Goal: Contribute content: Contribute content

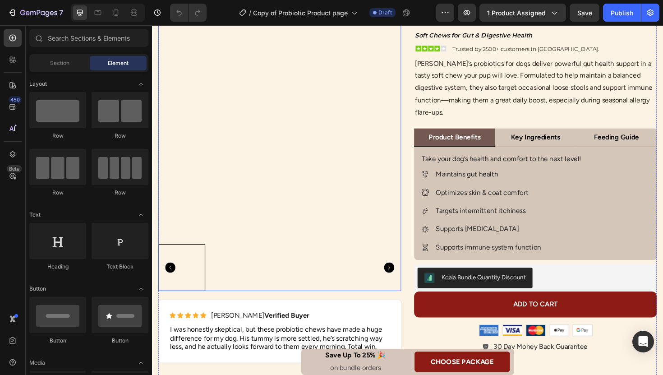
scroll to position [41, 0]
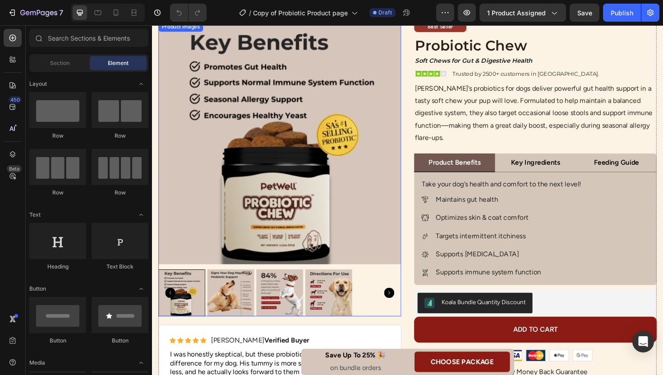
click at [361, 163] on img at bounding box center [287, 149] width 257 height 257
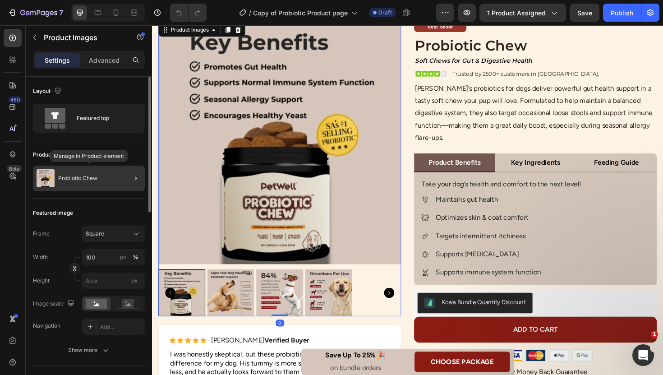
scroll to position [0, 0]
click at [108, 174] on div "Probiotic Chew" at bounding box center [89, 178] width 112 height 25
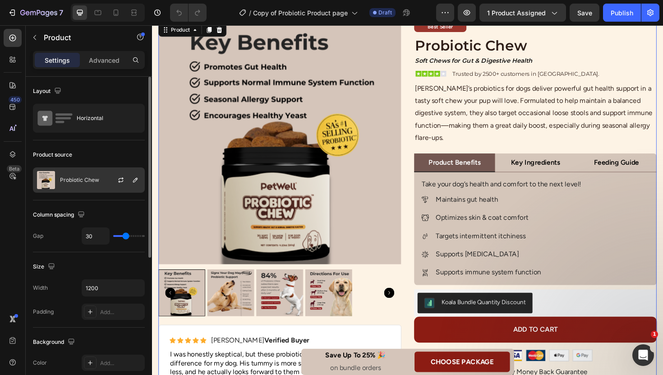
click at [101, 180] on div "Probiotic Chew" at bounding box center [89, 179] width 112 height 25
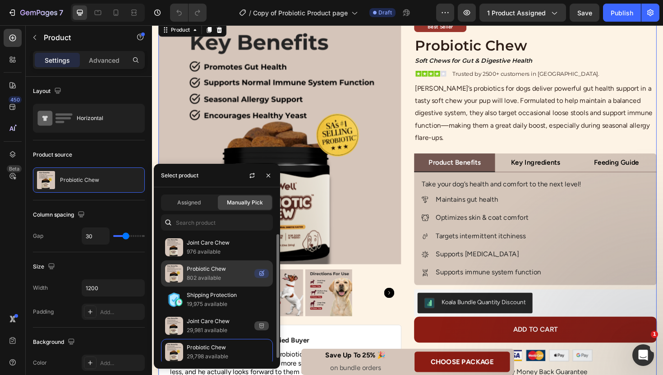
click at [215, 275] on p "802 available" at bounding box center [219, 277] width 64 height 9
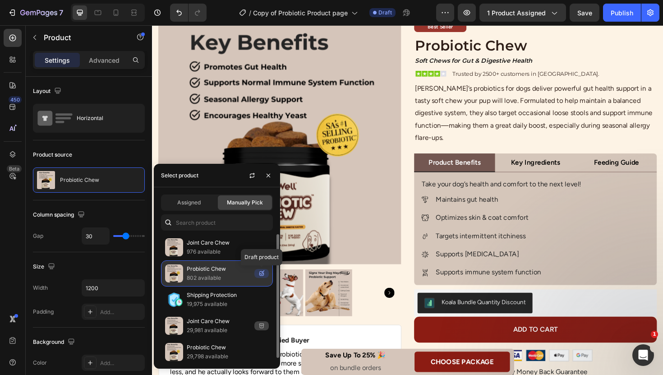
click at [262, 276] on icon at bounding box center [261, 273] width 5 height 5
click at [236, 276] on p "802 available" at bounding box center [219, 277] width 64 height 9
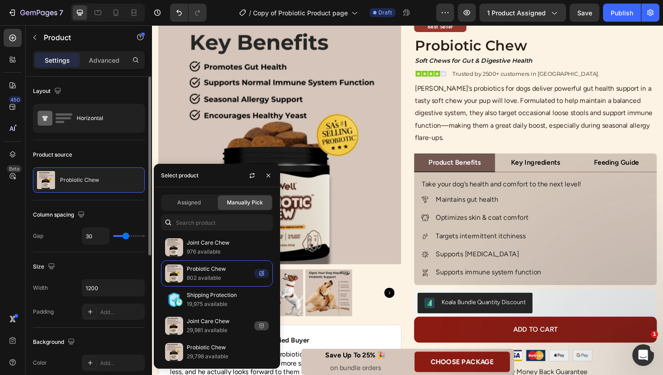
click at [133, 144] on div "Product source Probiotic Chew" at bounding box center [89, 170] width 112 height 60
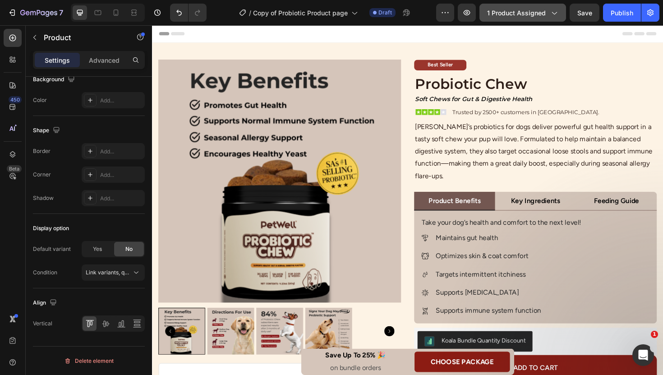
click at [551, 13] on icon "button" at bounding box center [554, 12] width 9 height 9
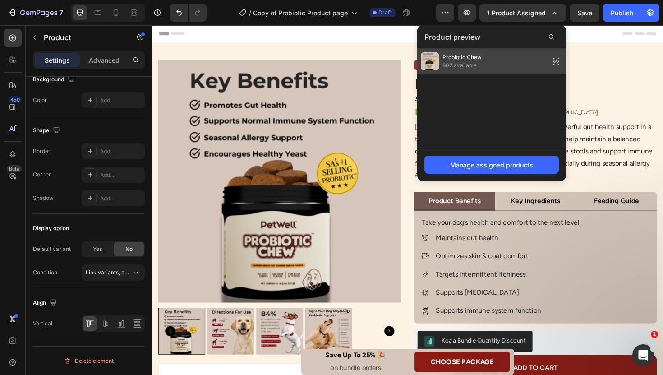
click at [527, 59] on div "Probiotic Chew 802 available" at bounding box center [491, 61] width 149 height 25
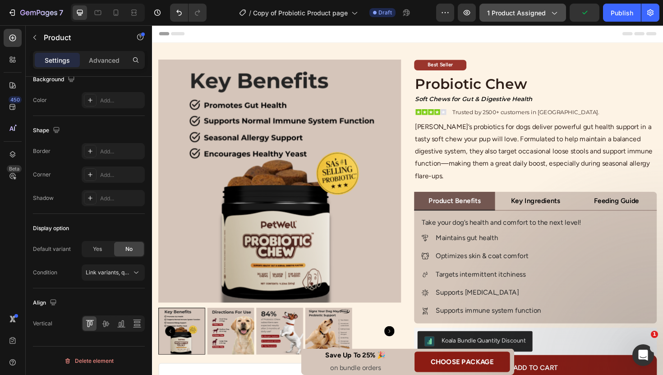
click at [556, 13] on icon "button" at bounding box center [554, 13] width 5 height 3
click at [618, 14] on div "Publish" at bounding box center [622, 12] width 23 height 9
click at [475, 12] on button "button" at bounding box center [467, 13] width 18 height 18
click at [377, 12] on span "Published" at bounding box center [385, 13] width 25 height 8
click at [12, 12] on icon "button" at bounding box center [11, 12] width 4 height 3
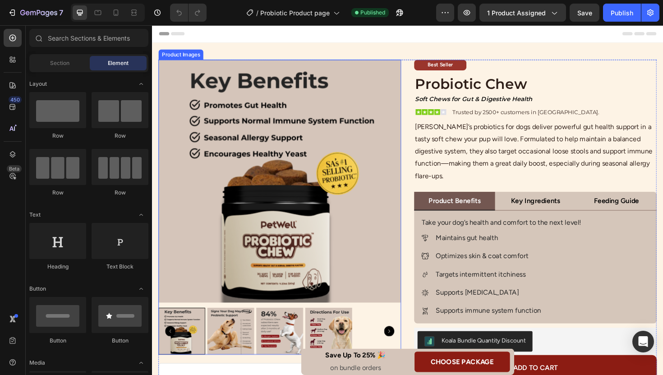
click at [313, 187] on img at bounding box center [287, 190] width 257 height 257
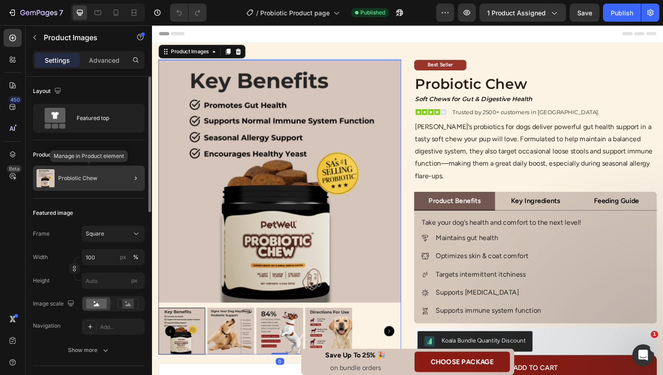
click at [94, 171] on div "Probiotic Chew" at bounding box center [89, 178] width 112 height 25
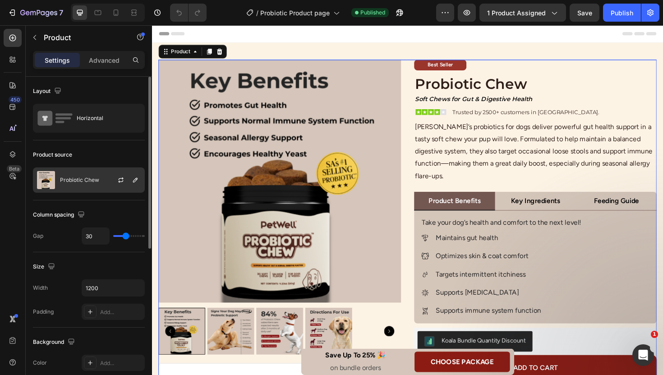
click at [110, 181] on div at bounding box center [125, 180] width 40 height 24
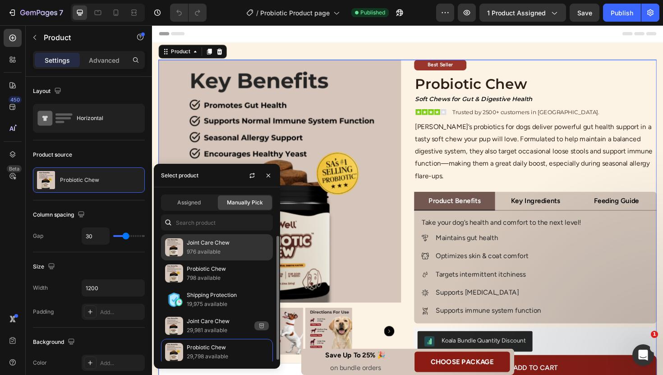
scroll to position [4, 0]
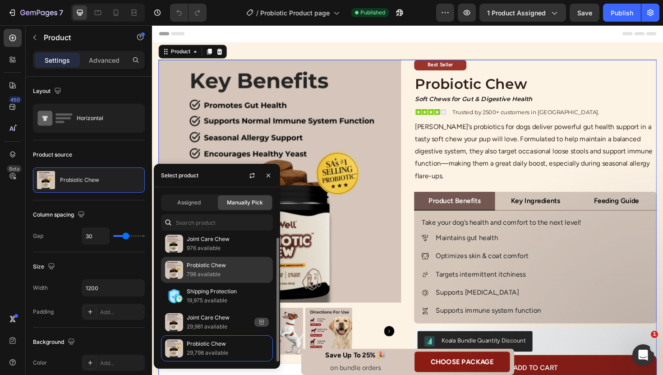
click at [227, 272] on p "798 available" at bounding box center [228, 274] width 82 height 9
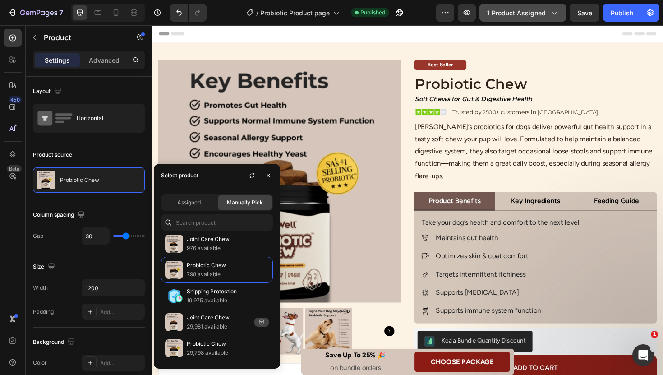
click at [512, 13] on span "1 product assigned" at bounding box center [516, 12] width 59 height 9
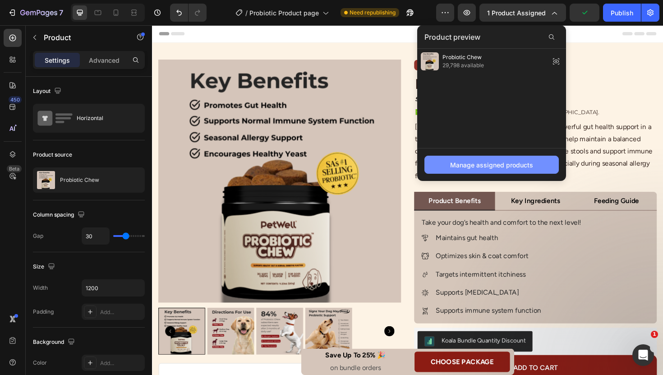
click at [538, 164] on button "Manage assigned products" at bounding box center [492, 165] width 134 height 18
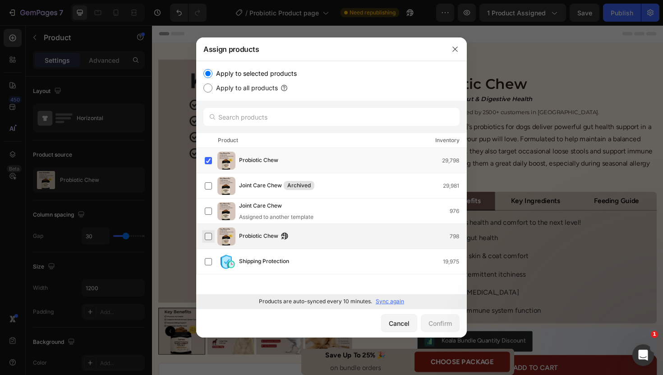
click at [212, 233] on label at bounding box center [208, 236] width 7 height 7
click at [212, 163] on label at bounding box center [208, 160] width 7 height 7
click at [448, 325] on div "Confirm" at bounding box center [440, 323] width 23 height 9
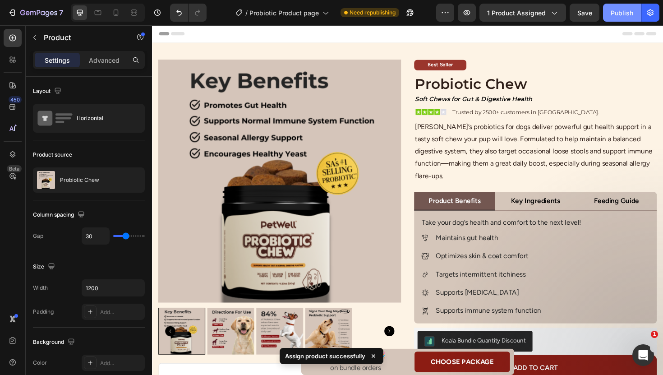
click at [614, 14] on div "Publish" at bounding box center [622, 12] width 23 height 9
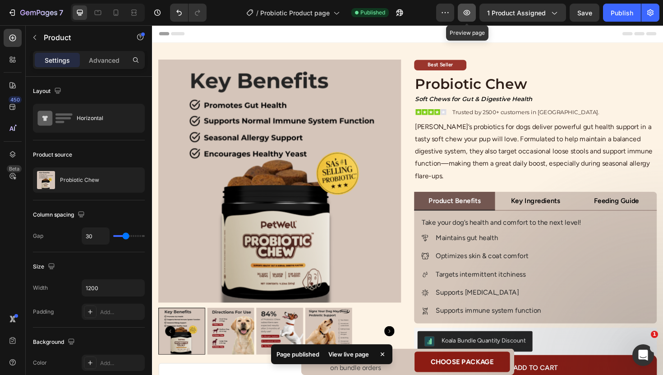
click at [464, 11] on icon "button" at bounding box center [467, 12] width 9 height 9
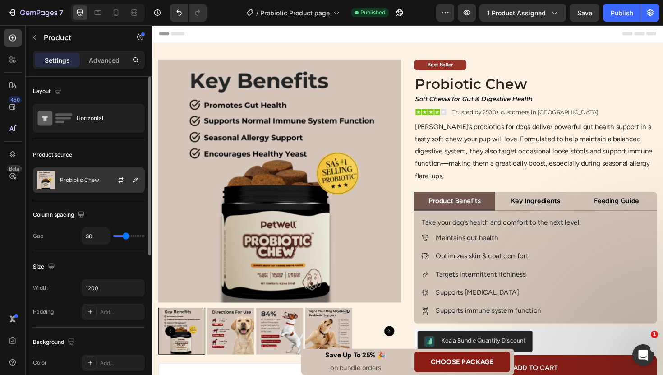
click at [90, 185] on div "Probiotic Chew" at bounding box center [89, 179] width 112 height 25
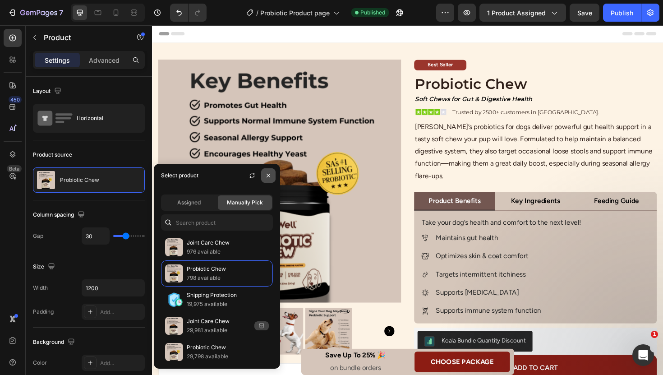
click at [267, 173] on icon "button" at bounding box center [268, 175] width 7 height 7
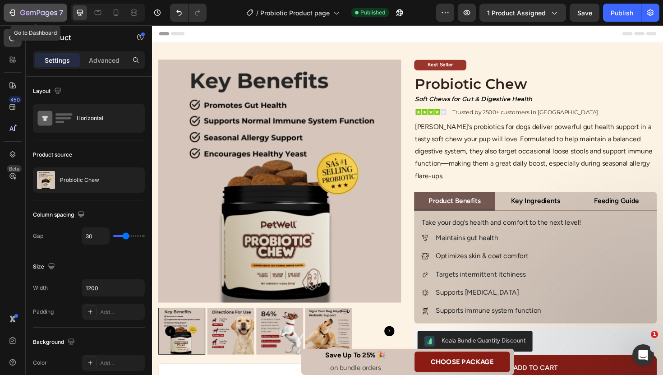
click at [17, 9] on div "7" at bounding box center [36, 12] width 56 height 11
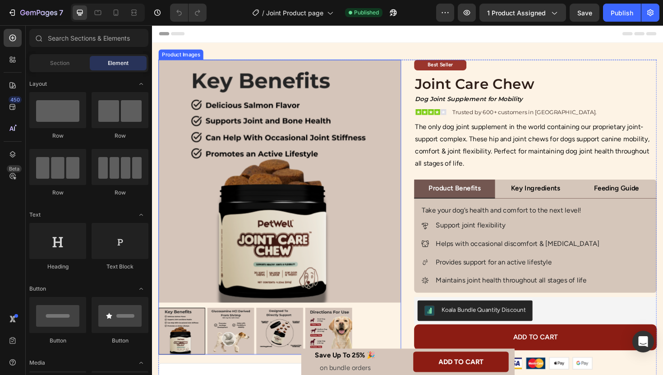
click at [206, 139] on img at bounding box center [287, 190] width 257 height 257
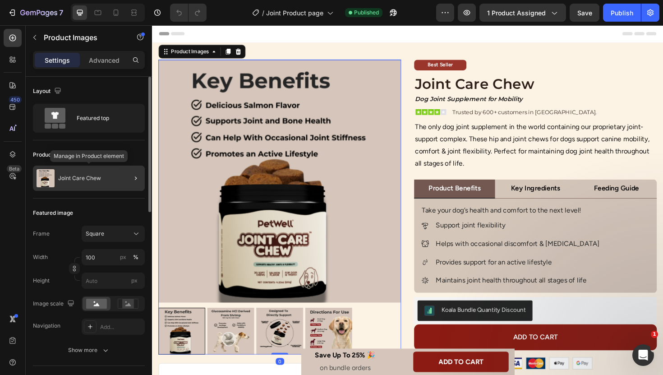
click at [92, 180] on p "Joint Care Chew" at bounding box center [79, 178] width 43 height 6
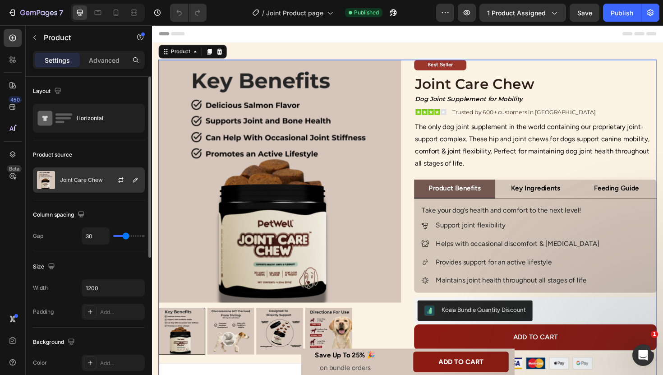
click at [95, 181] on p "Joint Care Chew" at bounding box center [81, 180] width 43 height 6
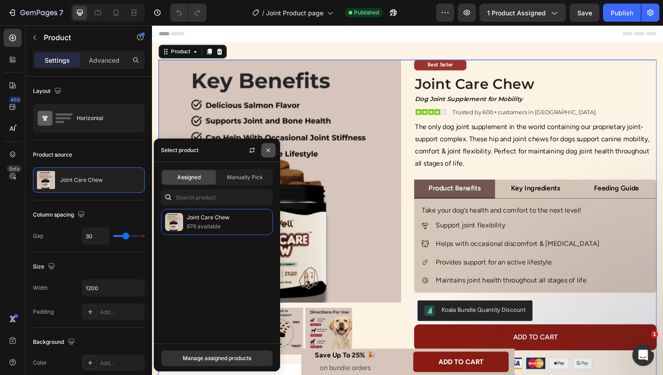
click at [272, 147] on icon "button" at bounding box center [268, 150] width 7 height 7
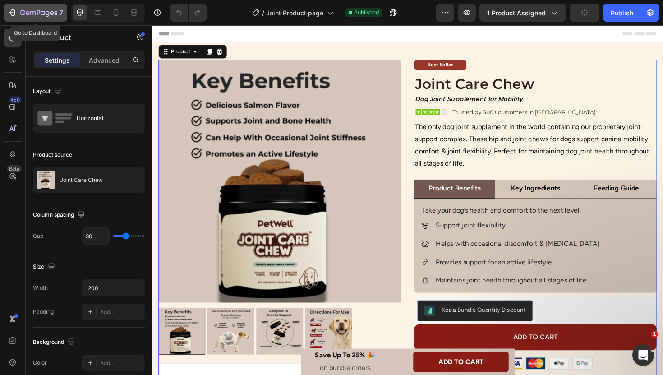
click at [16, 8] on div "7" at bounding box center [36, 12] width 56 height 11
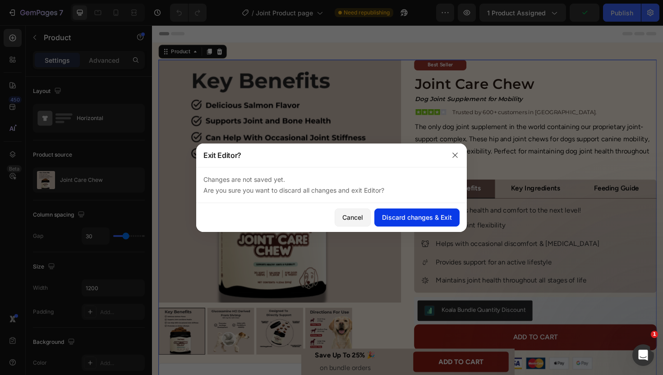
click at [397, 220] on div "Discard changes & Exit" at bounding box center [417, 217] width 70 height 9
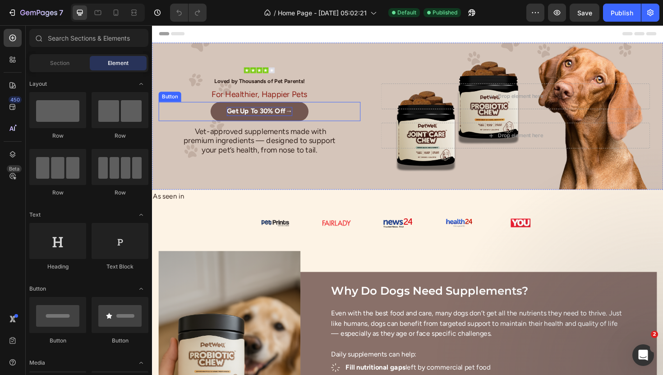
click at [283, 115] on strong "Get Up To 30% Off" at bounding box center [262, 116] width 62 height 9
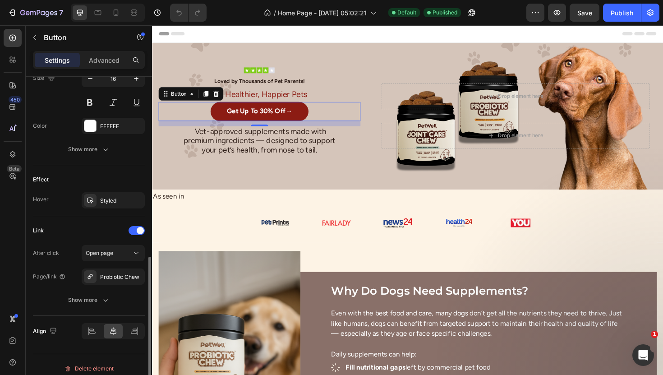
scroll to position [394, 0]
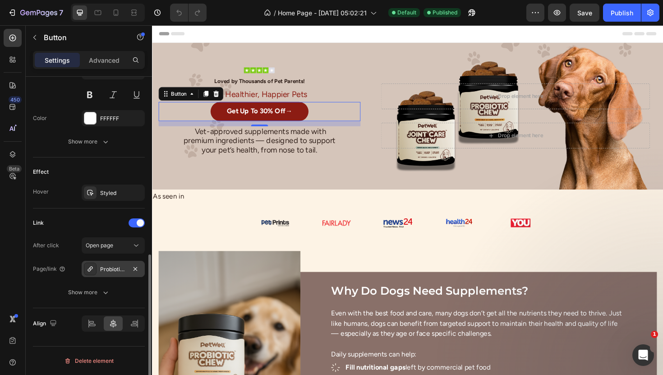
click at [127, 273] on div "Probiotic Chew" at bounding box center [113, 269] width 63 height 16
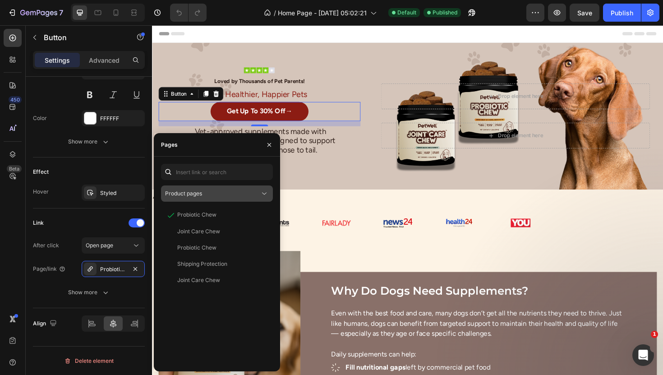
click at [257, 192] on div "Product pages" at bounding box center [212, 194] width 95 height 8
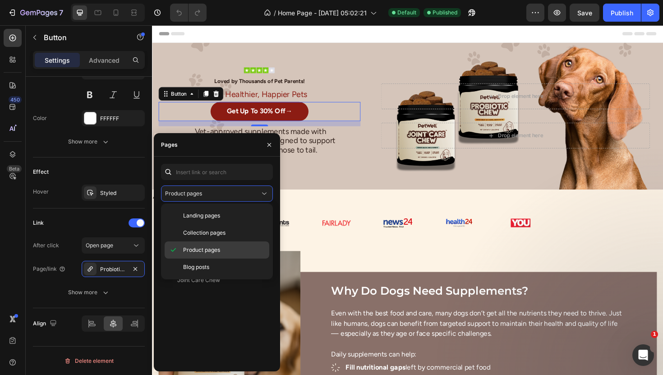
click at [241, 248] on p "Product pages" at bounding box center [224, 250] width 82 height 8
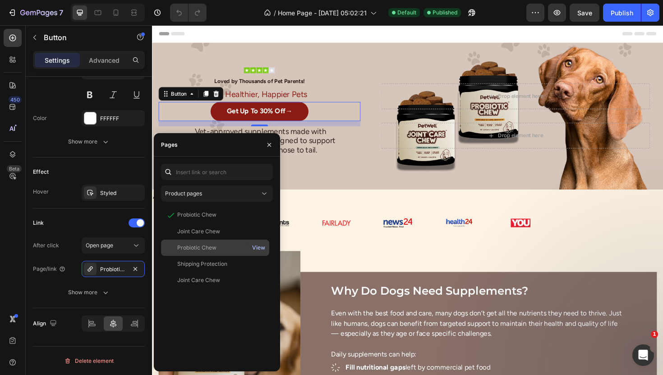
click at [259, 248] on div "View" at bounding box center [258, 248] width 13 height 8
click at [196, 249] on div "Probiotic Chew" at bounding box center [196, 248] width 39 height 8
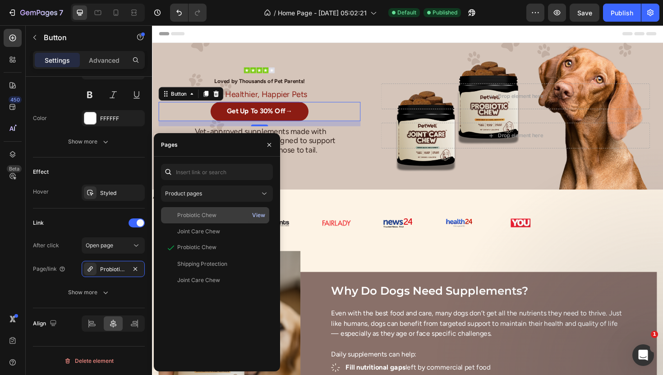
click at [265, 216] on div "View" at bounding box center [258, 215] width 13 height 8
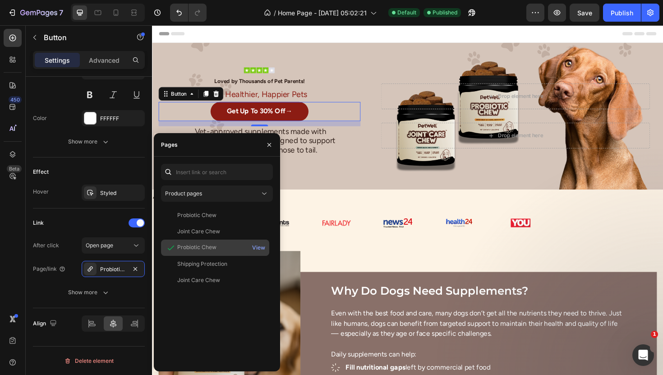
click at [218, 250] on div "Probiotic Chew" at bounding box center [215, 247] width 101 height 9
click at [269, 143] on icon "button" at bounding box center [269, 144] width 7 height 7
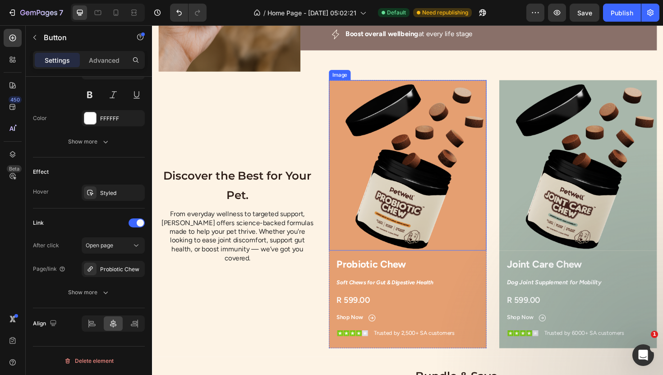
scroll to position [429, 0]
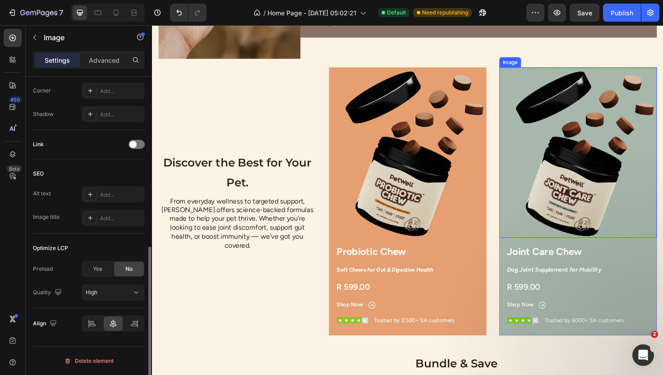
click at [570, 202] on img at bounding box center [603, 160] width 167 height 181
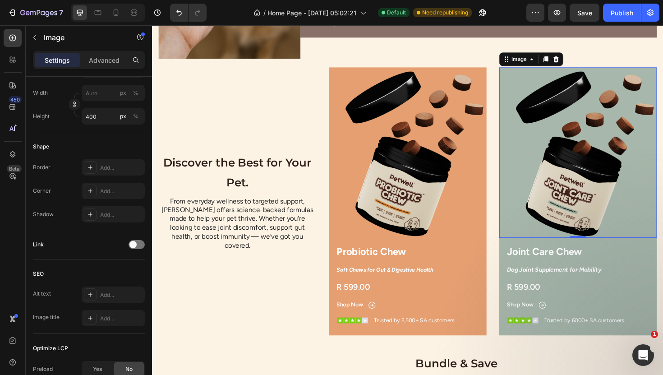
scroll to position [0, 0]
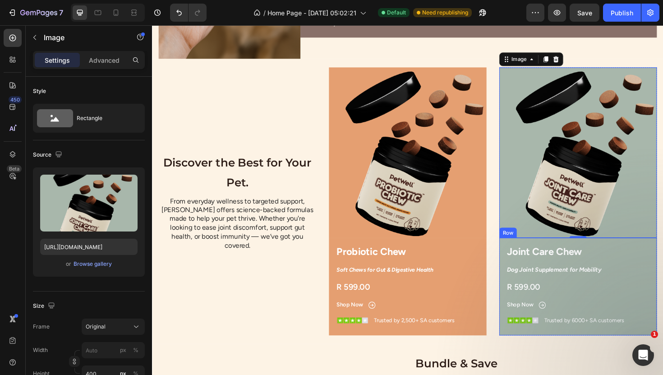
click at [633, 273] on div "Joint Care Chew Product Title Dog Joint Supplement for Mobility Text Block R 59…" at bounding box center [603, 304] width 153 height 93
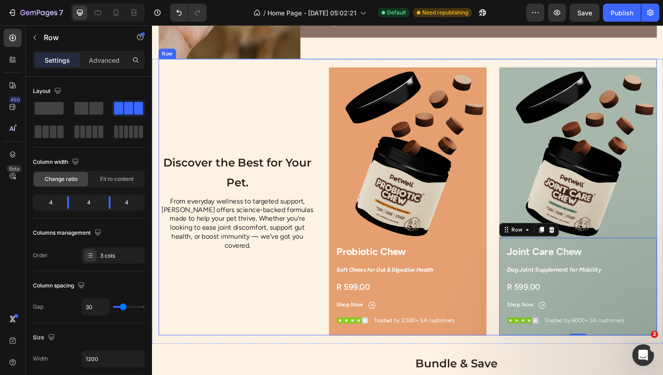
click at [272, 143] on div "Discover the Best for Your Pet. Heading Row From everyday wellness to targeted …" at bounding box center [242, 212] width 167 height 284
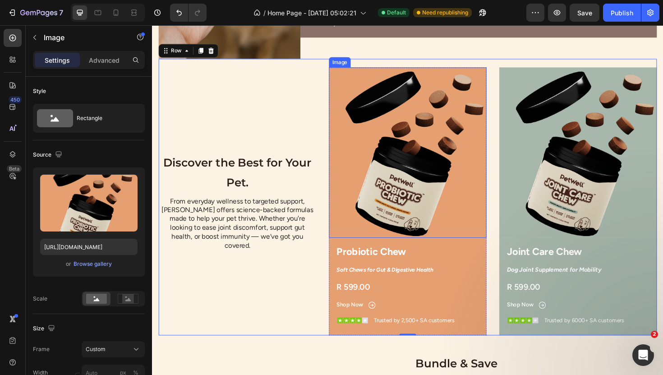
click at [418, 200] on img at bounding box center [422, 160] width 167 height 181
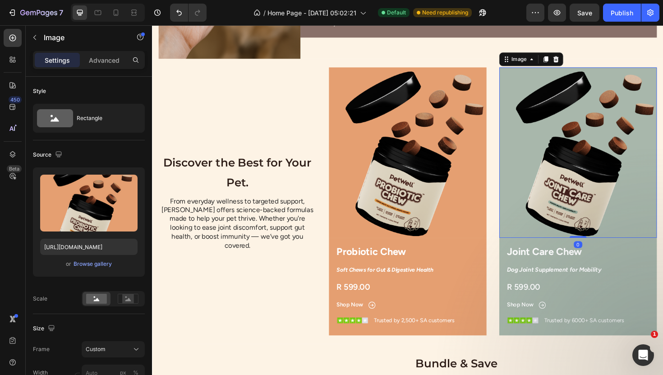
click at [646, 202] on img at bounding box center [603, 160] width 167 height 181
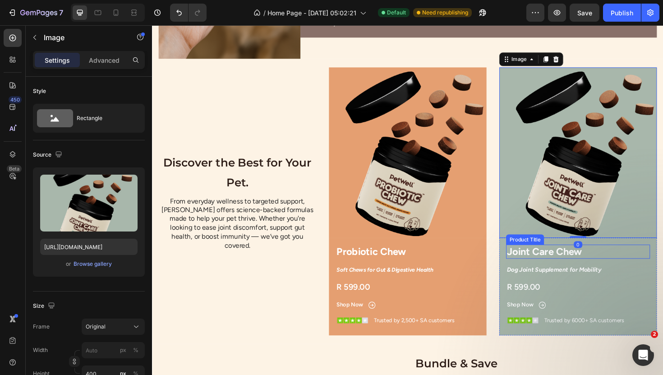
click at [575, 266] on h1 "Joint Care Chew" at bounding box center [603, 265] width 153 height 15
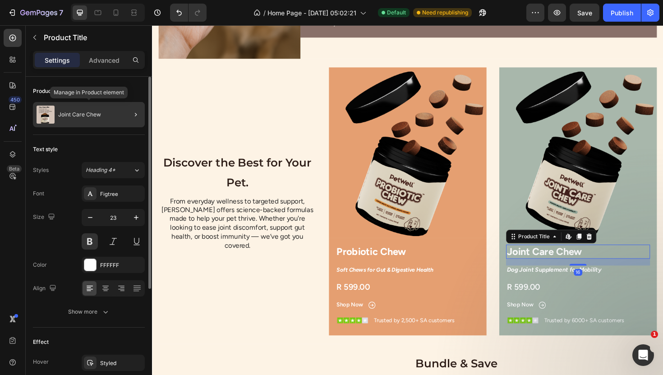
click at [99, 115] on p "Joint Care Chew" at bounding box center [79, 114] width 43 height 6
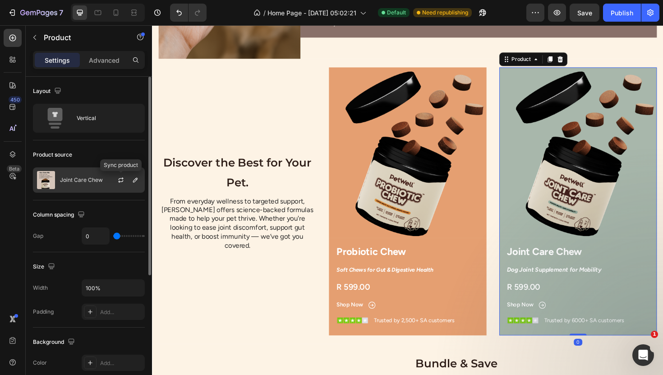
click at [111, 178] on div at bounding box center [125, 180] width 40 height 24
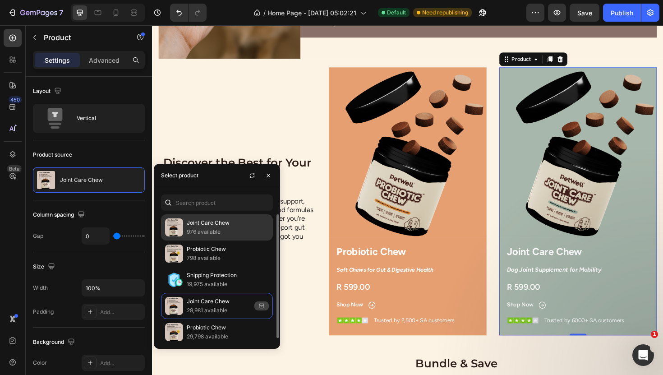
click at [223, 233] on p "976 available" at bounding box center [228, 231] width 82 height 9
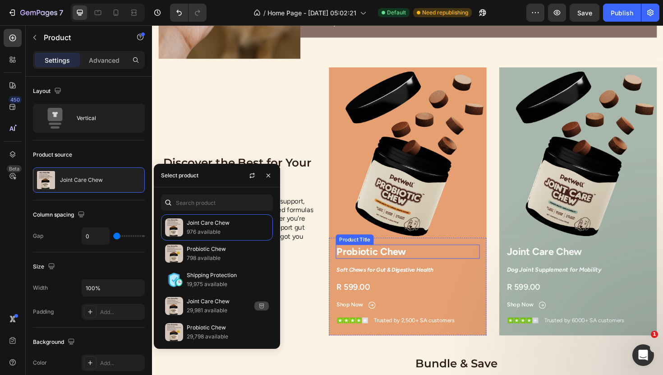
click at [449, 267] on h1 "Probiotic Chew" at bounding box center [423, 265] width 153 height 15
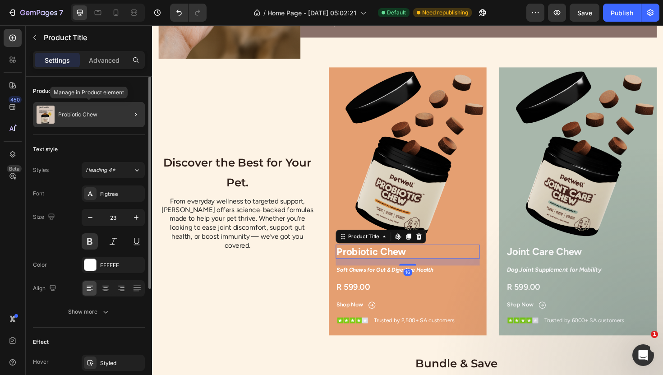
click at [99, 111] on div "Probiotic Chew" at bounding box center [89, 114] width 112 height 25
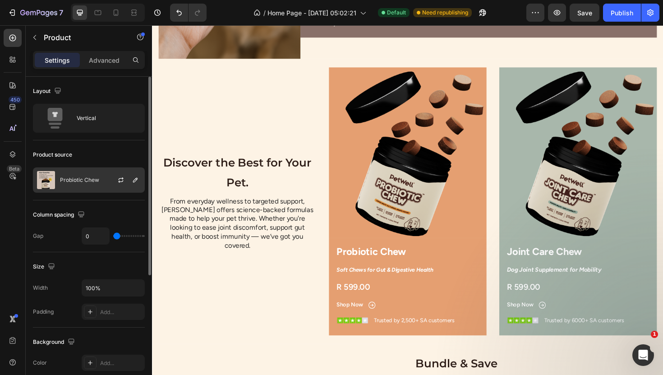
click at [116, 185] on div at bounding box center [121, 180] width 11 height 11
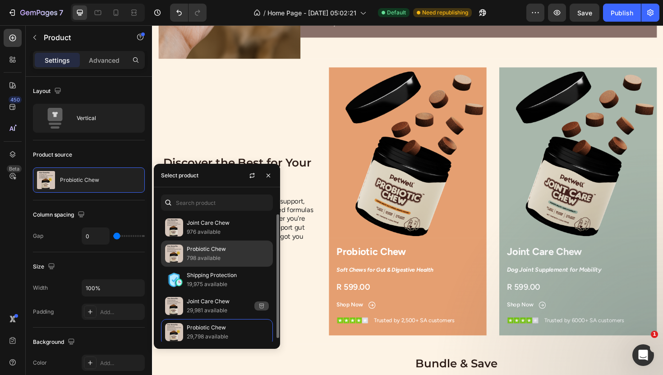
click at [223, 251] on p "Probiotic Chew" at bounding box center [228, 249] width 82 height 9
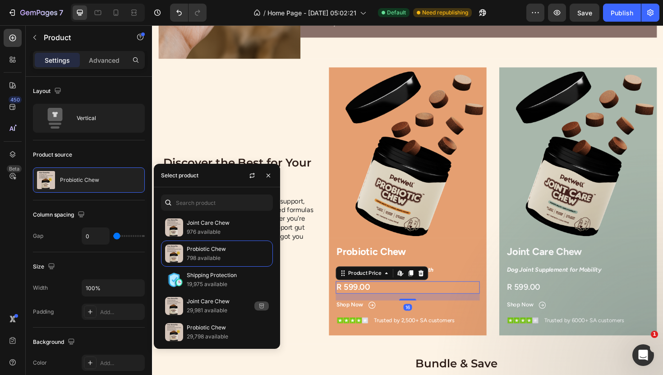
click at [383, 302] on div "R 599.00" at bounding box center [423, 302] width 153 height 13
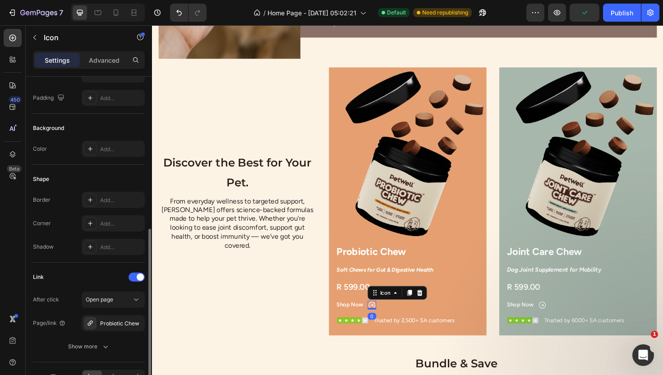
scroll to position [139, 0]
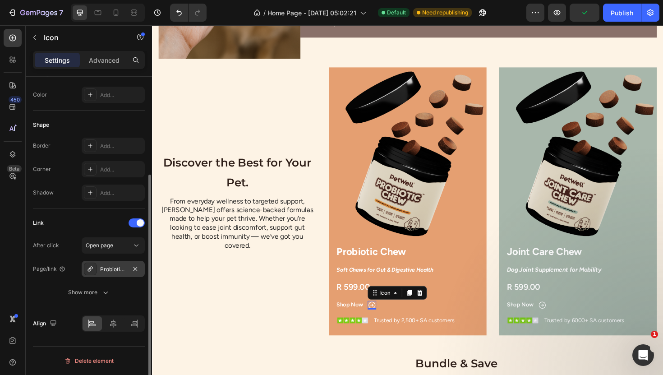
click at [111, 273] on div "Probiotic Chew" at bounding box center [113, 269] width 26 height 8
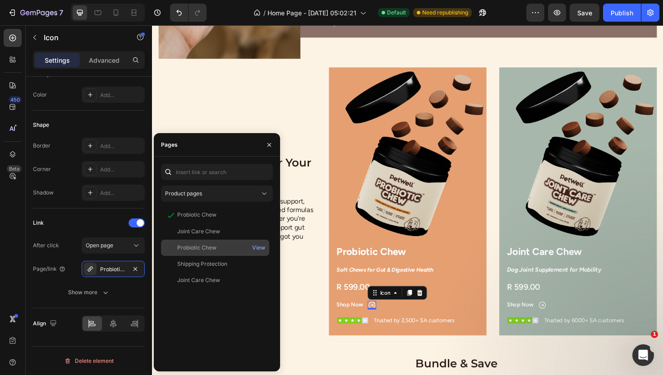
click at [190, 249] on div "Probiotic Chew" at bounding box center [196, 248] width 39 height 8
click at [271, 148] on button "button" at bounding box center [269, 145] width 14 height 14
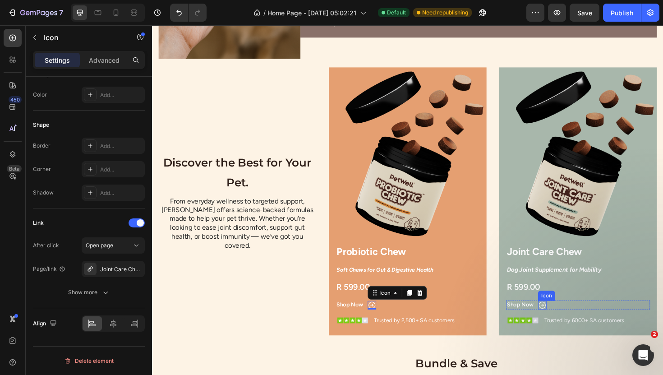
click at [566, 324] on icon "Subscription Page - Joint" at bounding box center [565, 321] width 9 height 9
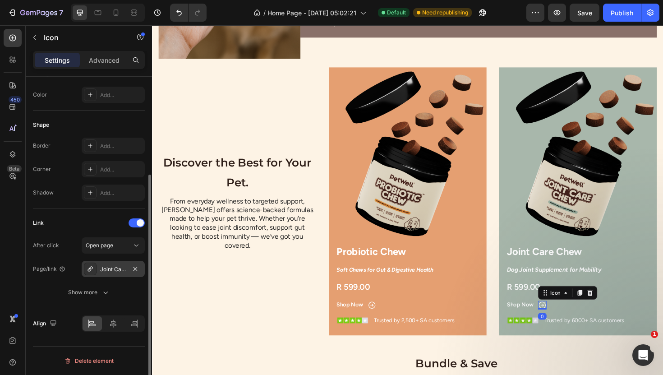
click at [117, 269] on div "Joint Care Chew" at bounding box center [113, 269] width 26 height 8
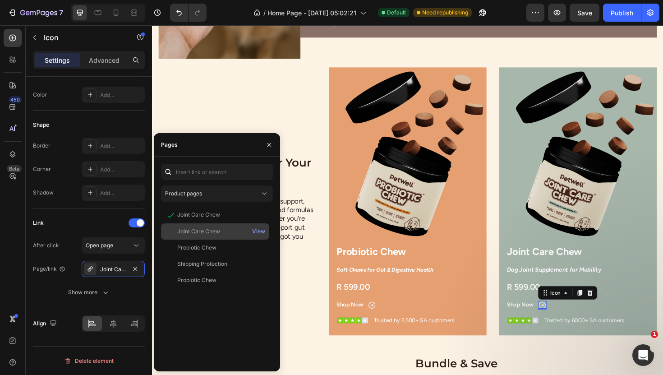
click at [212, 235] on div "Joint Care Chew" at bounding box center [198, 231] width 43 height 8
click at [301, 234] on p "From everyday wellness to targeted support, [PERSON_NAME] offers science-backed…" at bounding box center [242, 235] width 165 height 56
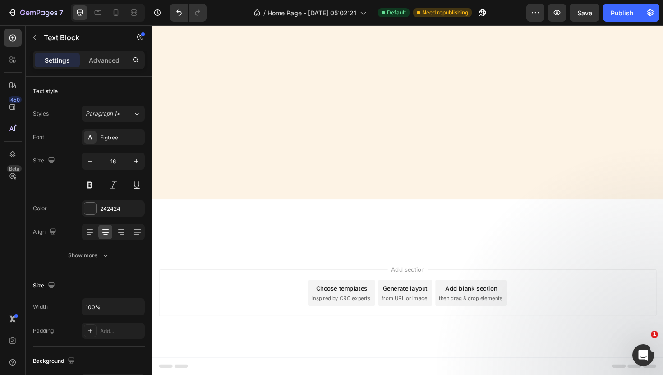
scroll to position [0, 0]
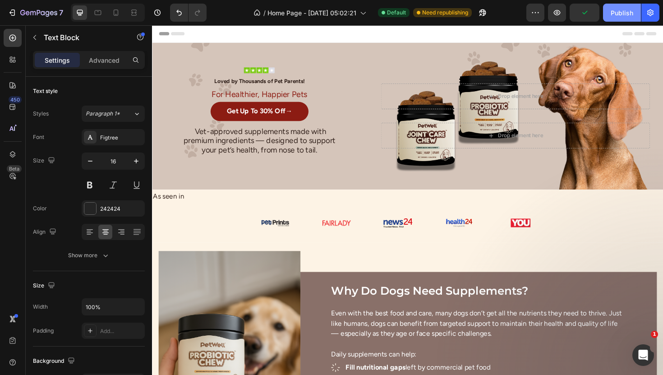
click at [623, 14] on div "Publish" at bounding box center [622, 12] width 23 height 9
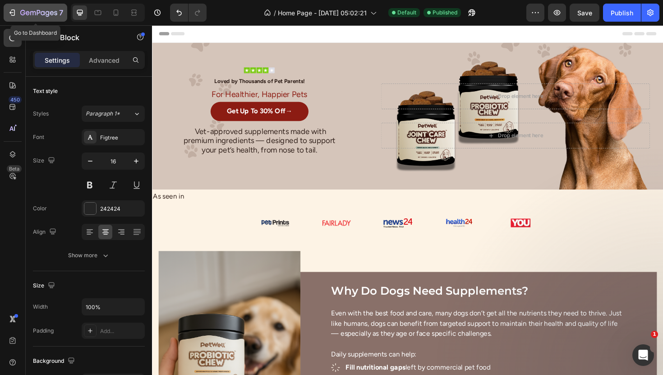
click at [16, 9] on icon "button" at bounding box center [12, 12] width 9 height 9
